Goal: Navigation & Orientation: Find specific page/section

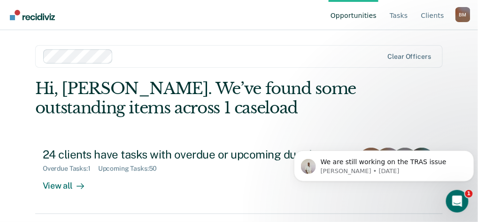
click at [362, 15] on link "Opportunities" at bounding box center [354, 15] width 50 height 30
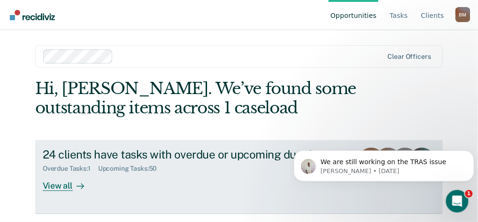
click at [60, 185] on div "View all" at bounding box center [69, 181] width 53 height 18
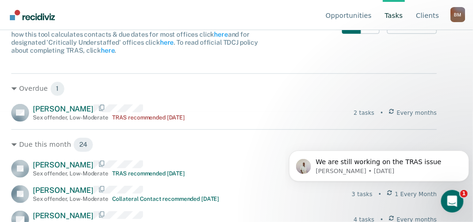
scroll to position [94, 0]
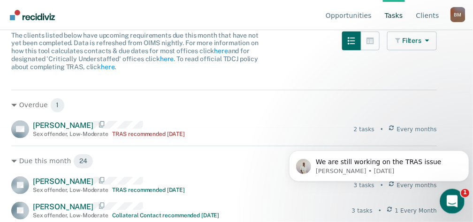
click at [456, 198] on icon "Open Intercom Messenger" at bounding box center [451, 199] width 15 height 15
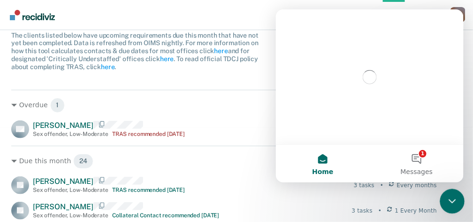
scroll to position [0, 0]
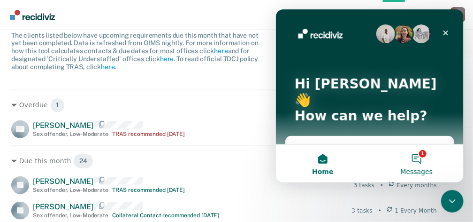
click at [418, 160] on button "1 Messages" at bounding box center [417, 163] width 94 height 38
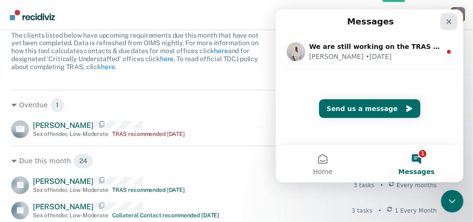
click at [450, 21] on icon "Close" at bounding box center [449, 21] width 8 height 8
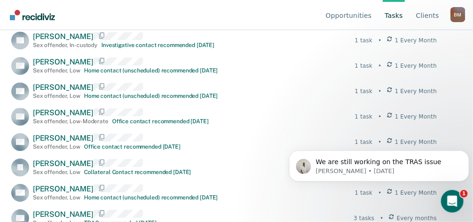
scroll to position [654, 0]
